Goal: Navigation & Orientation: Find specific page/section

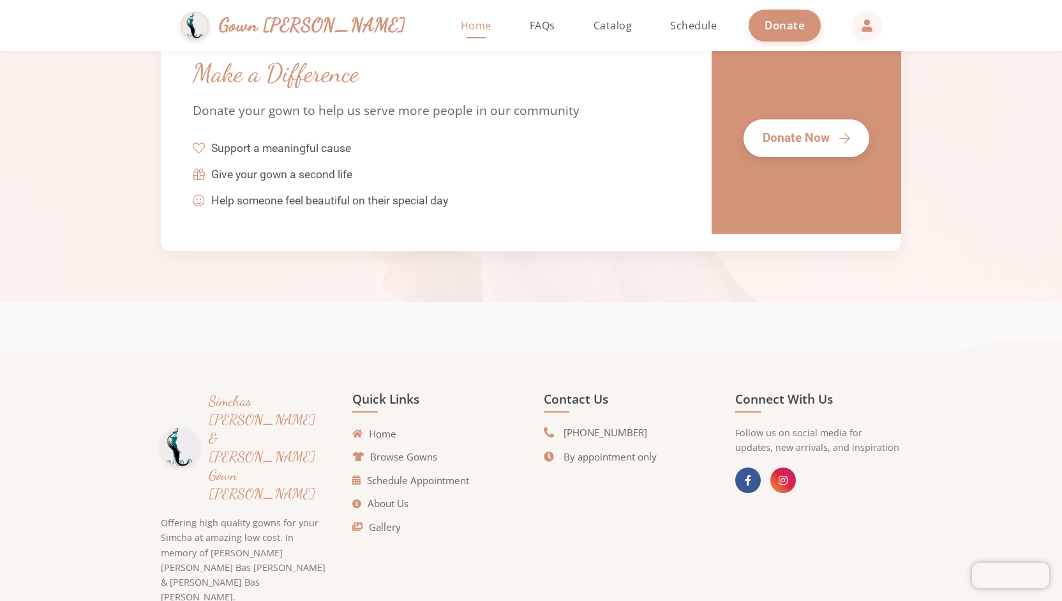
scroll to position [2898, 0]
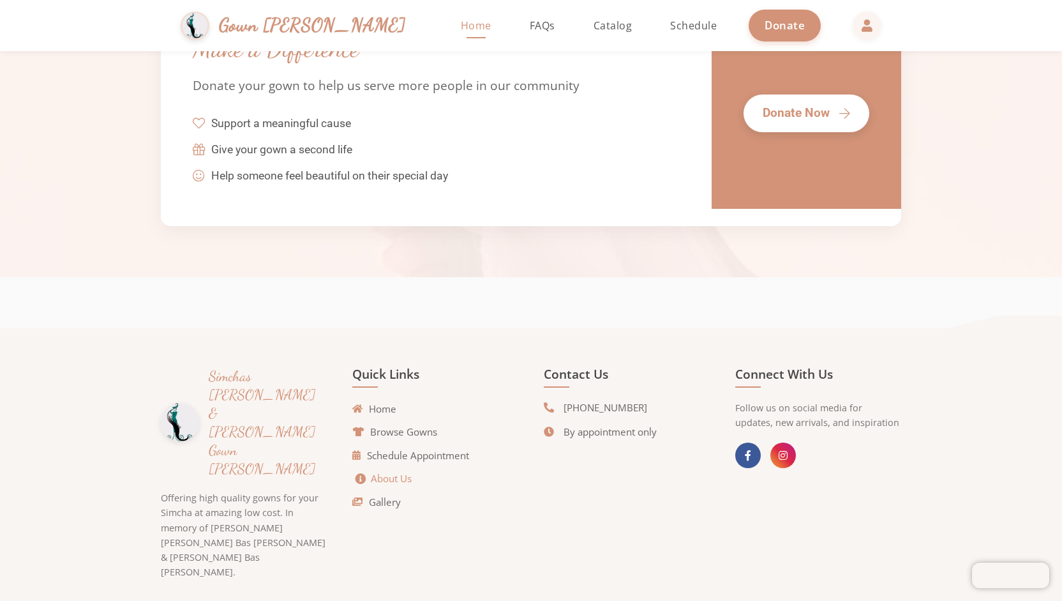
click at [387, 486] on link "About Us" at bounding box center [384, 478] width 56 height 15
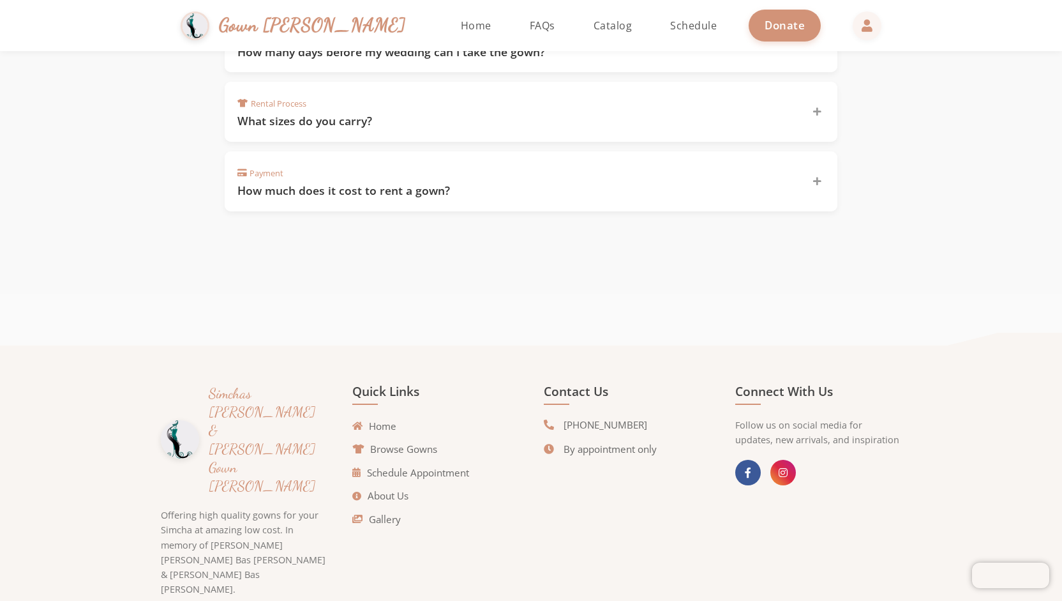
scroll to position [1010, 0]
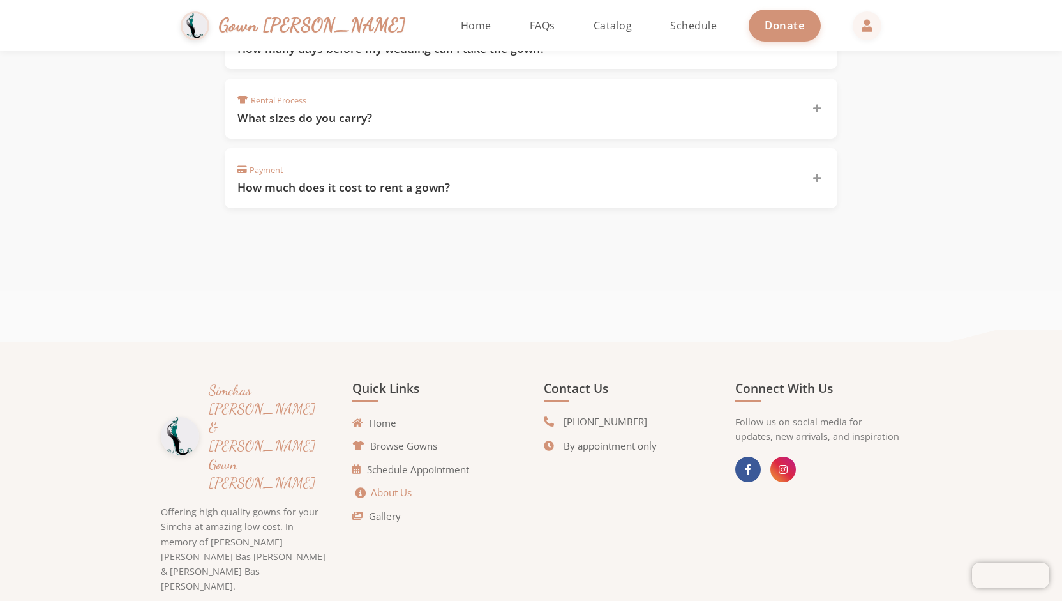
click at [393, 487] on link "About Us" at bounding box center [384, 492] width 56 height 15
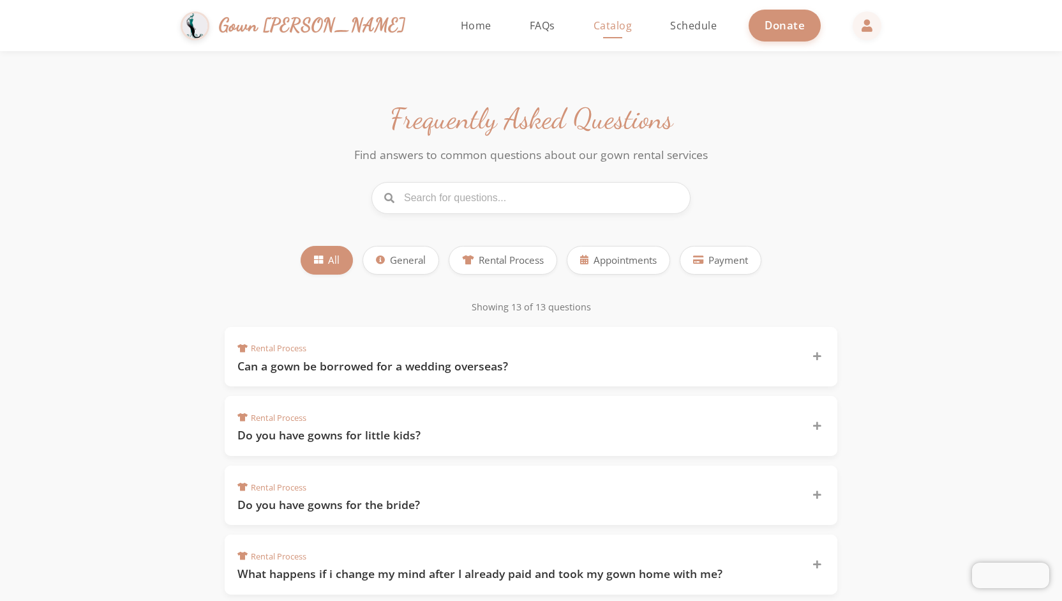
click at [594, 31] on span "Catalog" at bounding box center [613, 26] width 39 height 14
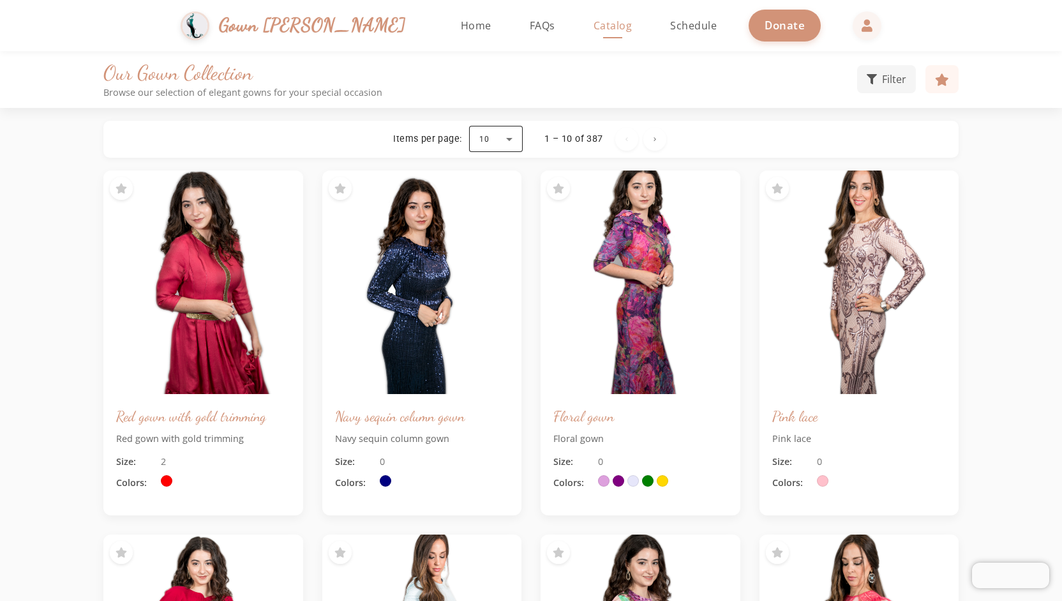
click at [497, 139] on div at bounding box center [496, 139] width 54 height 31
click at [495, 290] on span "100" at bounding box center [488, 295] width 19 height 15
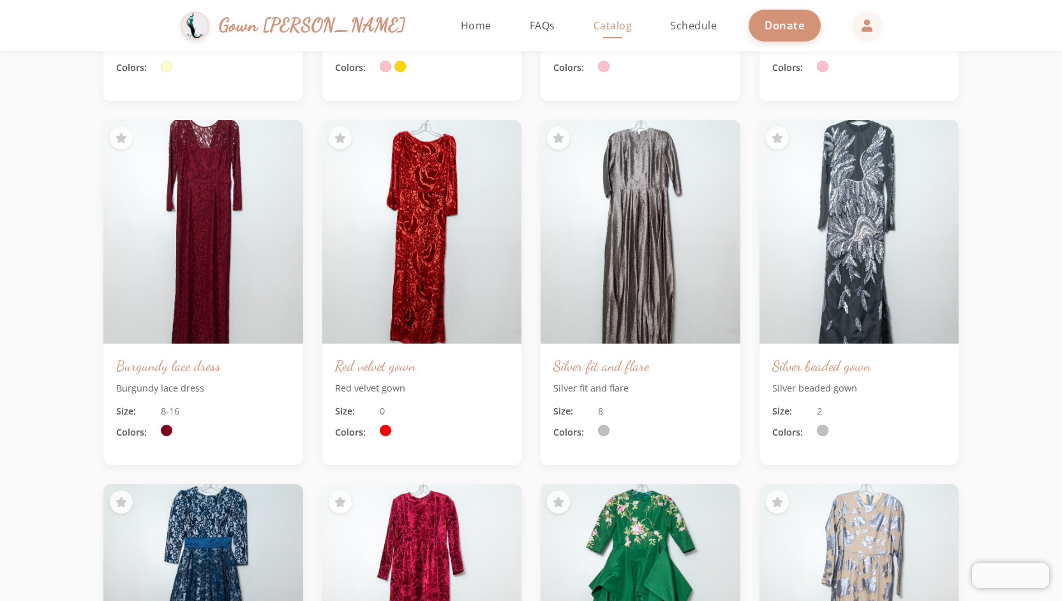
scroll to position [6343, 0]
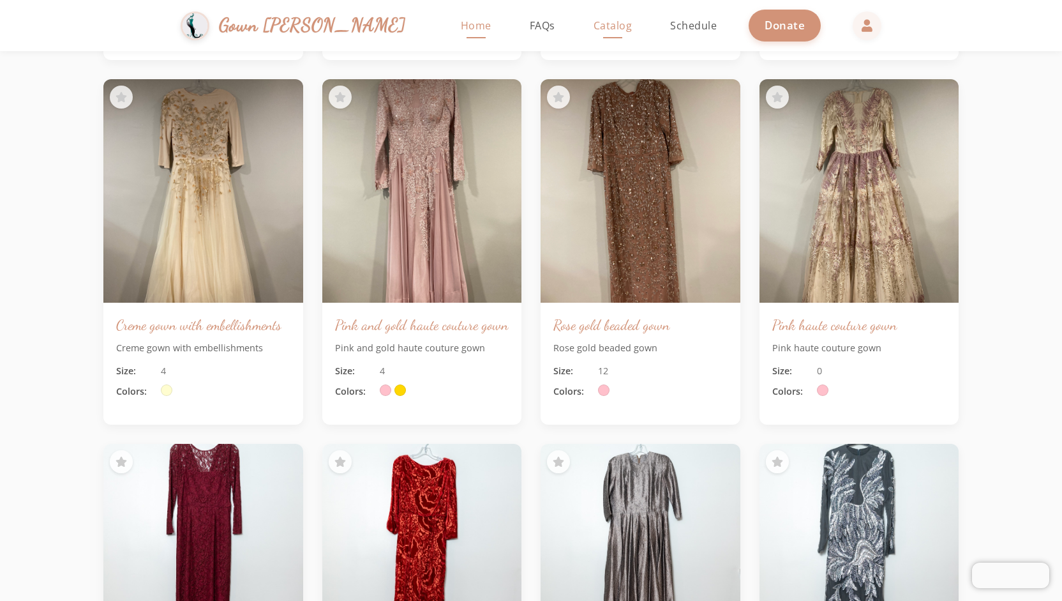
click at [461, 21] on span "Home" at bounding box center [476, 26] width 31 height 14
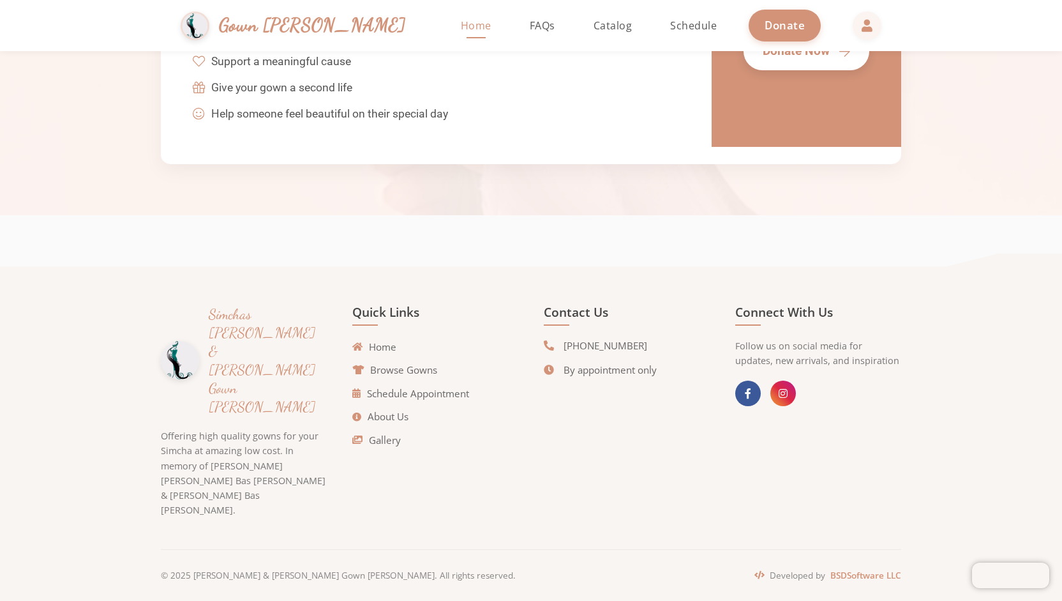
scroll to position [2898, 0]
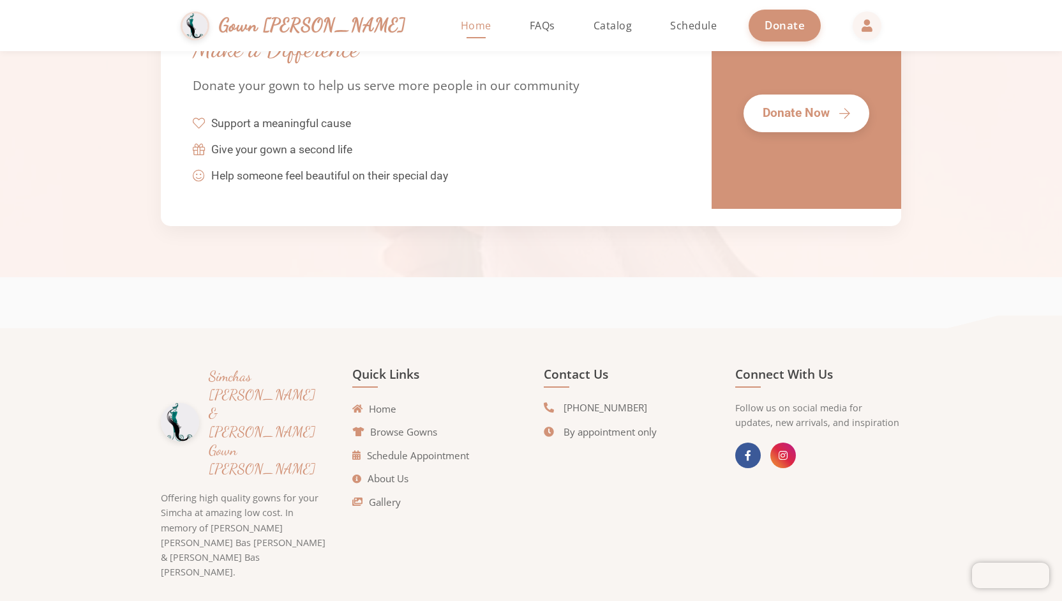
click at [377, 494] on li "Gallery" at bounding box center [435, 501] width 166 height 16
click at [378, 501] on link "Gallery" at bounding box center [380, 502] width 49 height 15
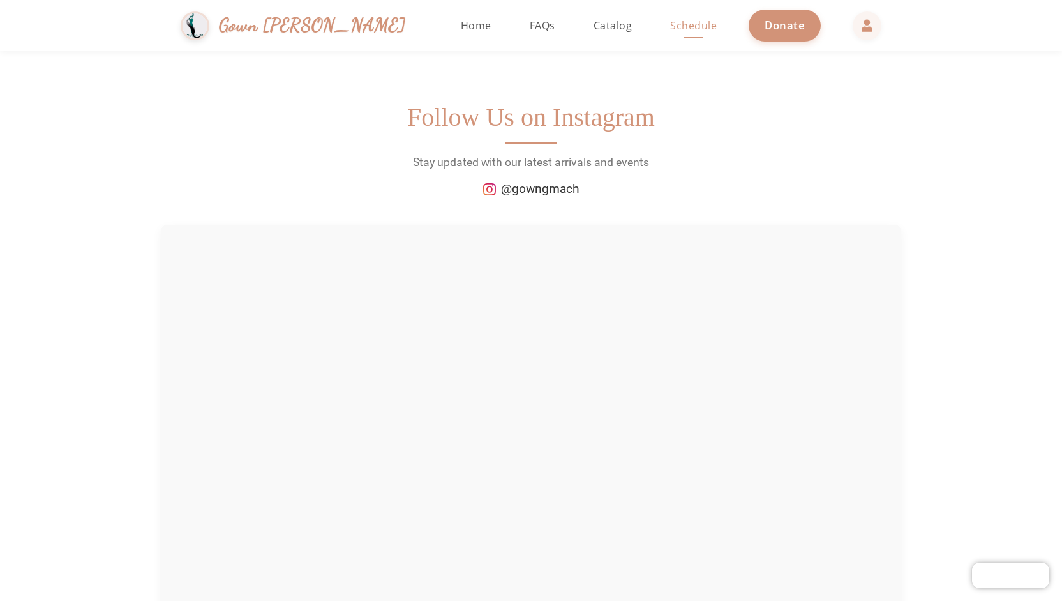
click at [657, 33] on link "Schedule" at bounding box center [693, 25] width 72 height 51
click at [461, 23] on span "Home" at bounding box center [476, 26] width 31 height 14
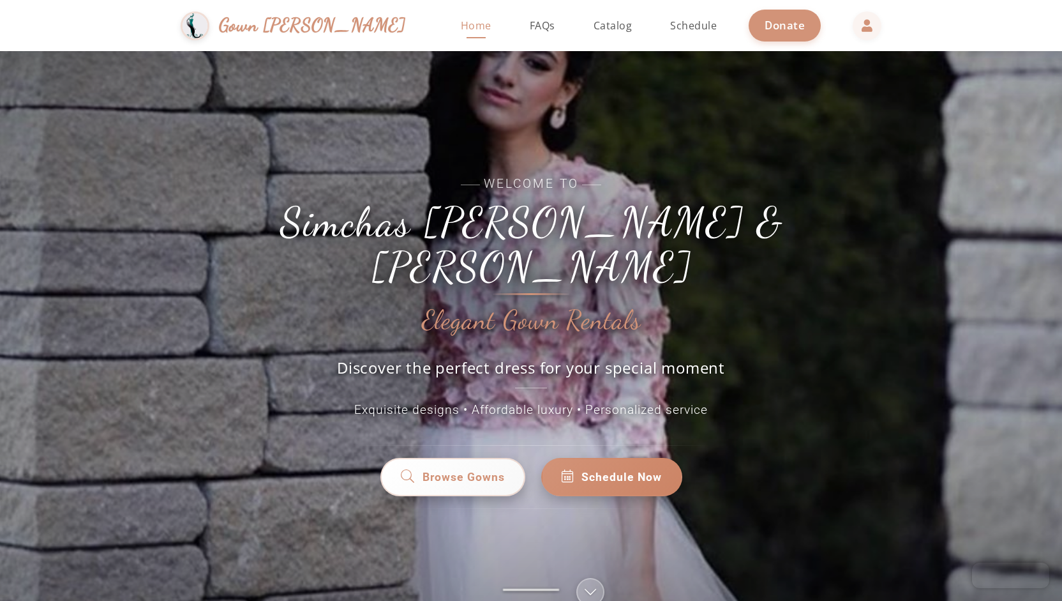
click at [370, 252] on h1 "Simchas [PERSON_NAME] & [PERSON_NAME]" at bounding box center [531, 245] width 574 height 90
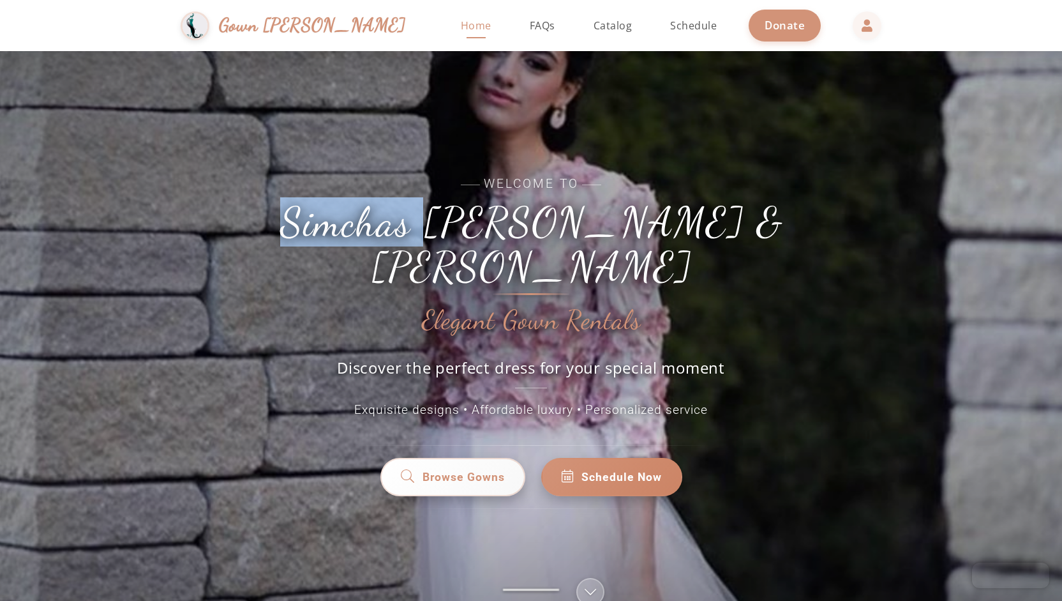
click at [370, 252] on h1 "Simchas [PERSON_NAME] & [PERSON_NAME]" at bounding box center [531, 245] width 574 height 90
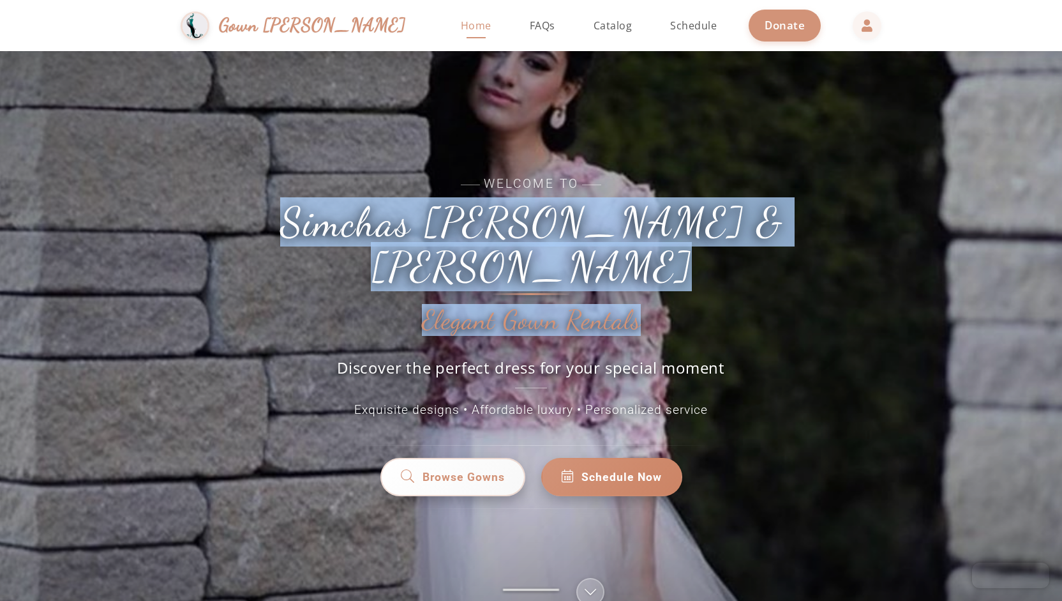
click at [370, 252] on h1 "Simchas [PERSON_NAME] & [PERSON_NAME]" at bounding box center [531, 245] width 574 height 90
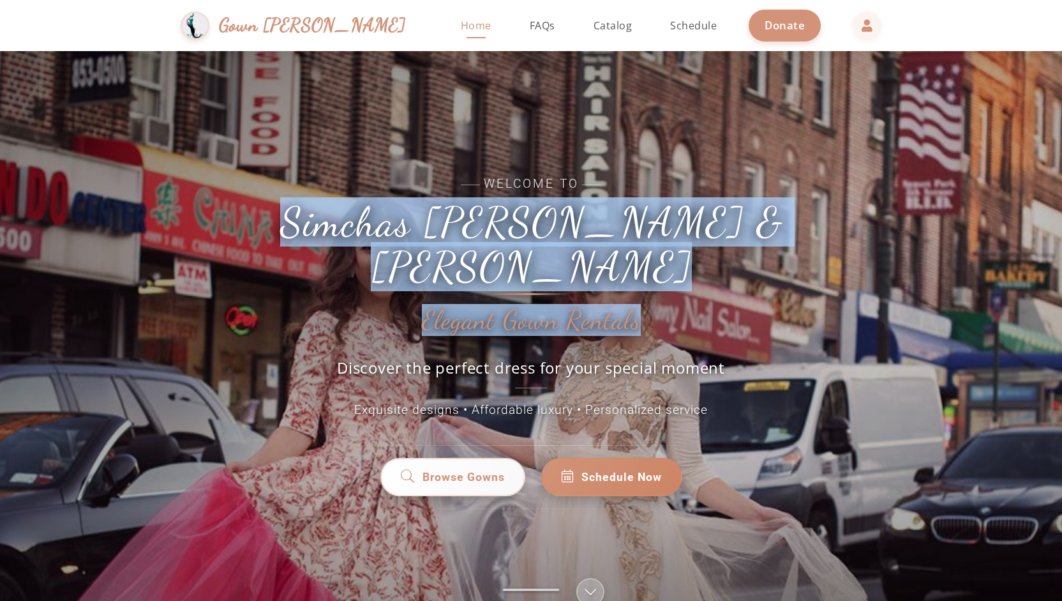
copy div "Simchas Rochel & Golda Elegant Gown Rentals"
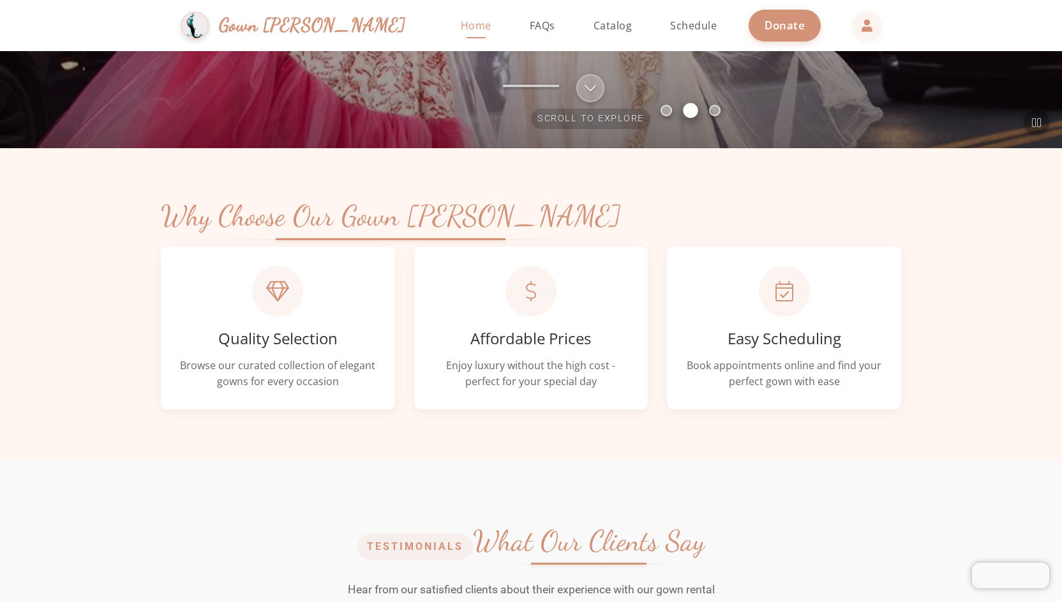
scroll to position [334, 0]
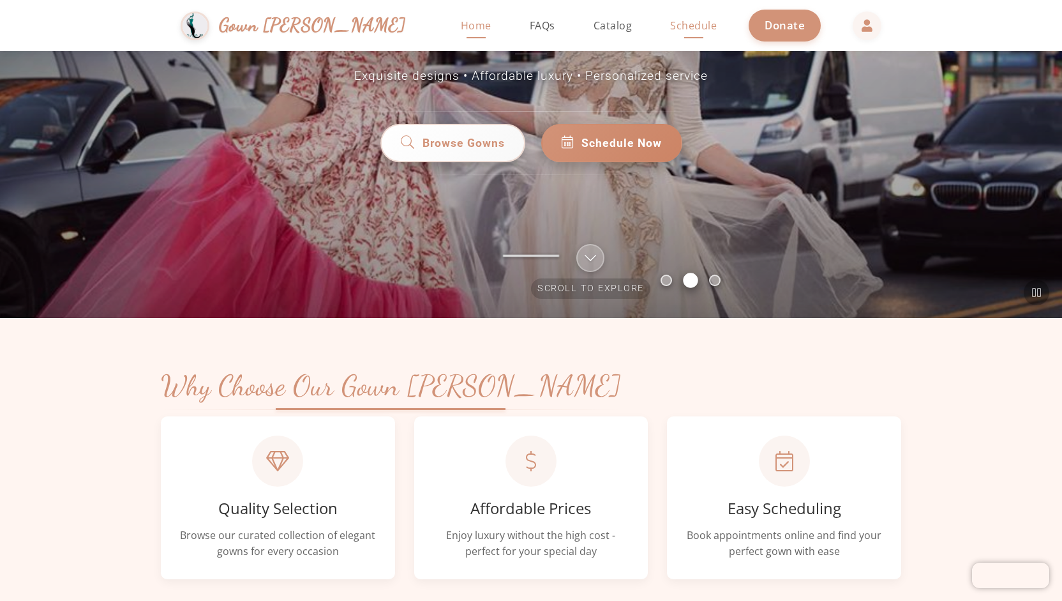
click at [657, 38] on link "Schedule" at bounding box center [693, 25] width 72 height 51
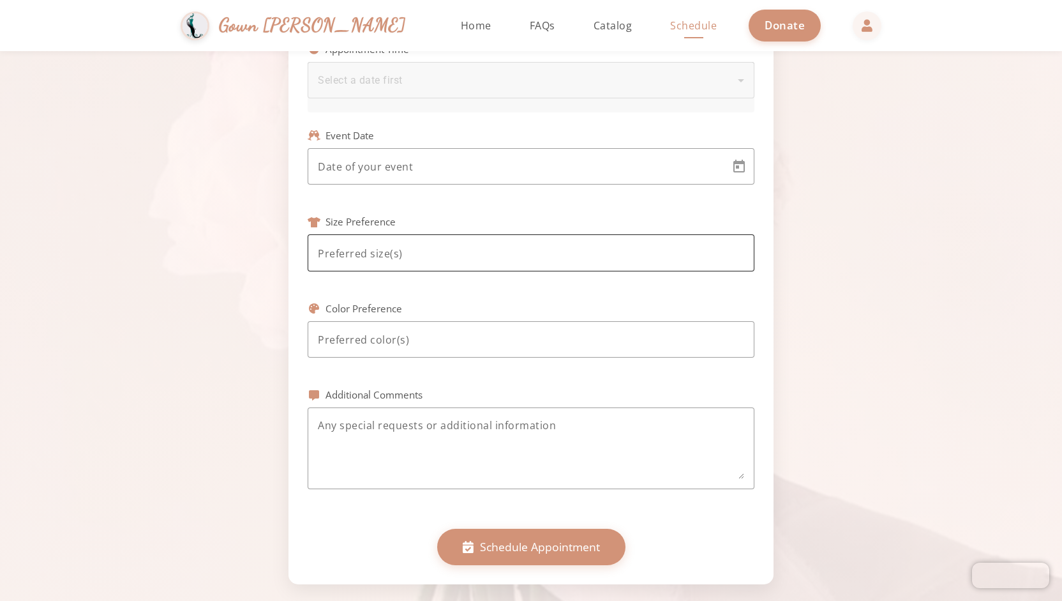
scroll to position [246, 0]
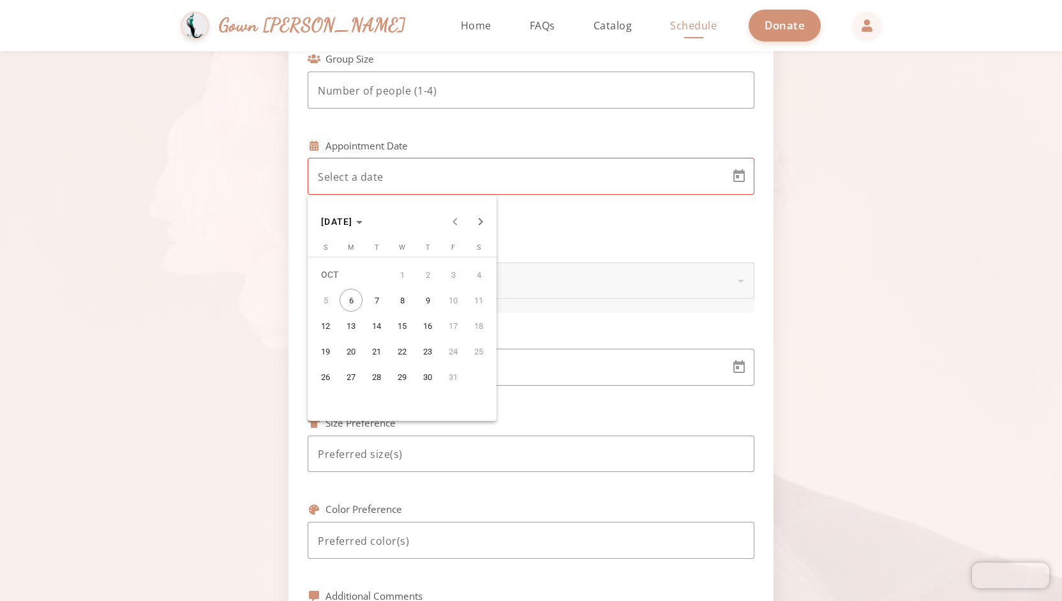
click at [426, 173] on body "Simchas [PERSON_NAME] & [PERSON_NAME] Gown [PERSON_NAME] Home Return to homepag…" at bounding box center [531, 300] width 1062 height 601
